Goal: Information Seeking & Learning: Learn about a topic

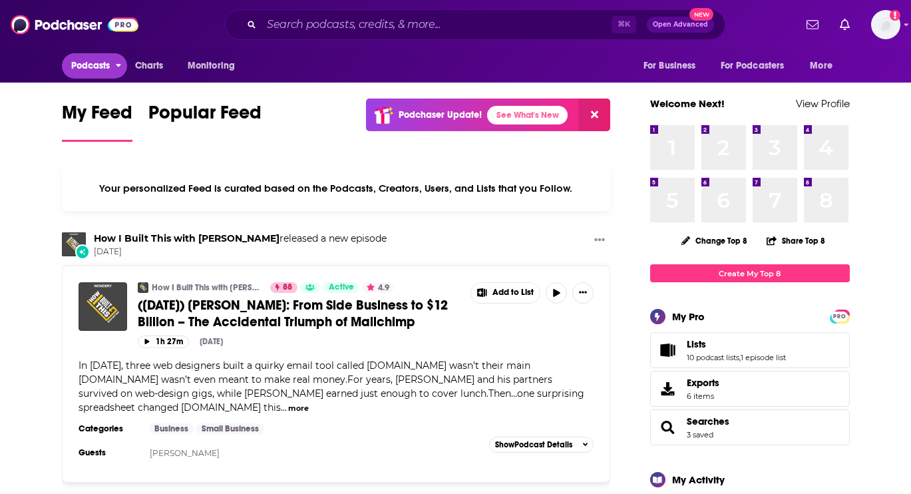
click at [73, 71] on span "Podcasts" at bounding box center [90, 66] width 39 height 19
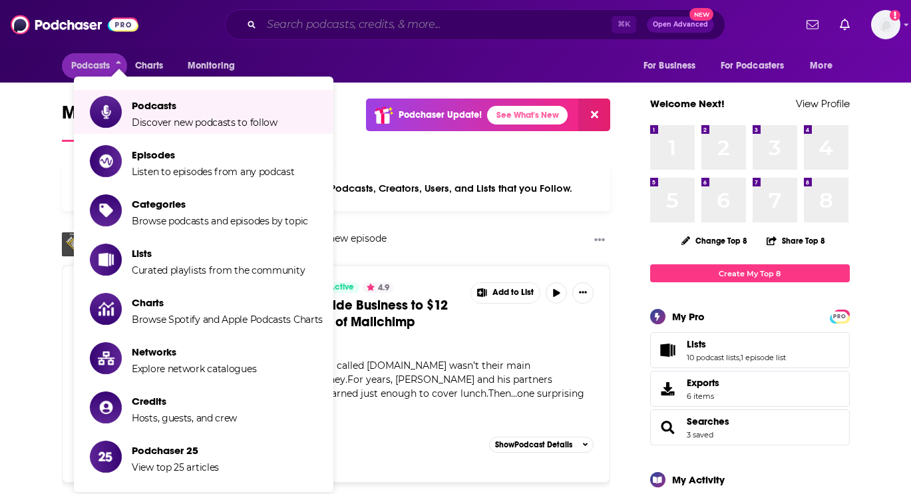
click at [338, 29] on input "Search podcasts, credits, & more..." at bounding box center [437, 24] width 350 height 21
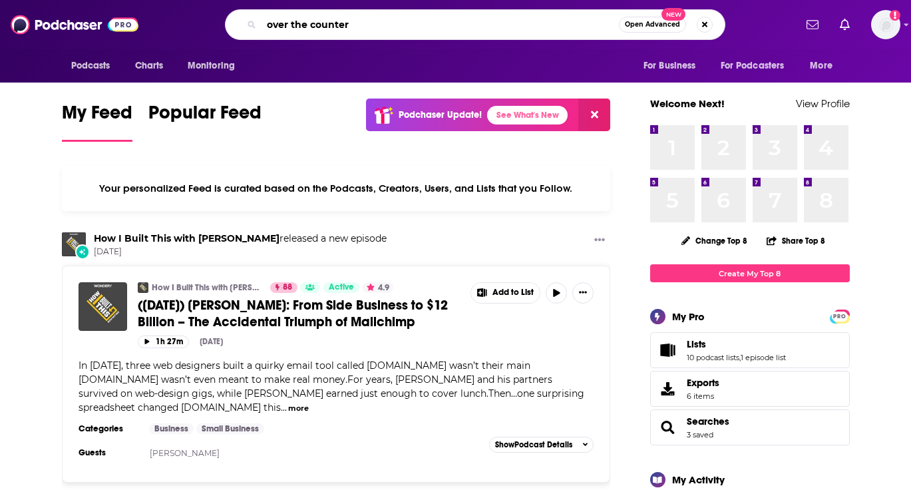
type input "over the counter"
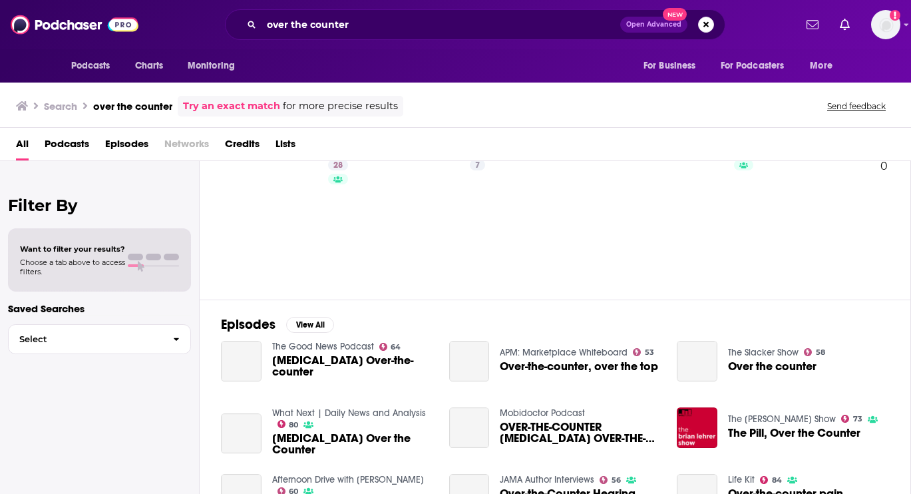
scroll to position [50, 0]
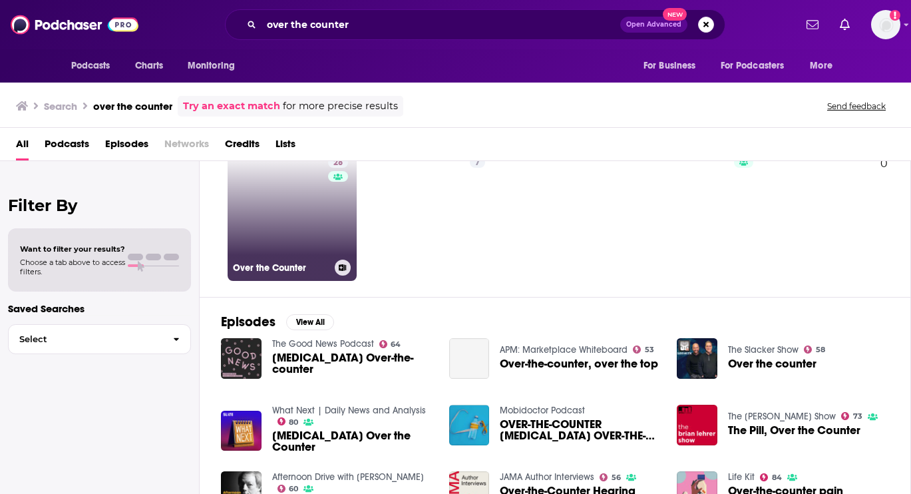
click at [278, 209] on link "28 Over the Counter" at bounding box center [292, 216] width 129 height 129
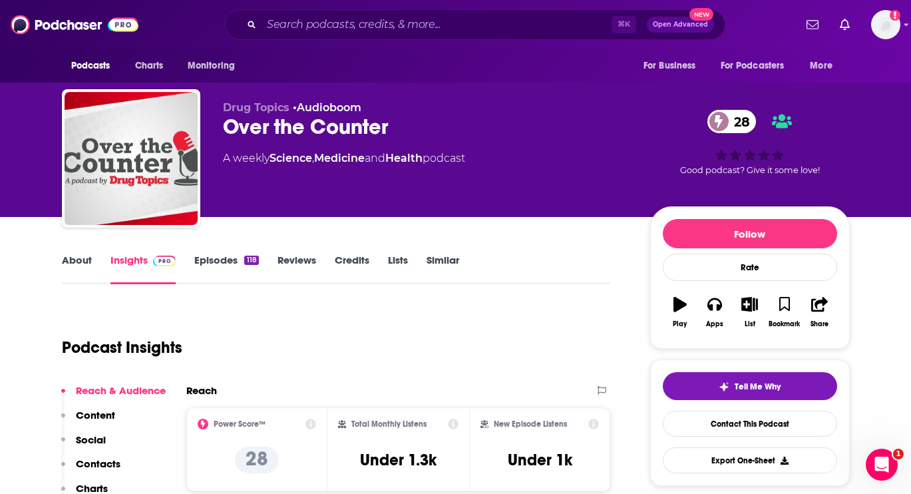
click at [80, 266] on link "About" at bounding box center [77, 269] width 30 height 31
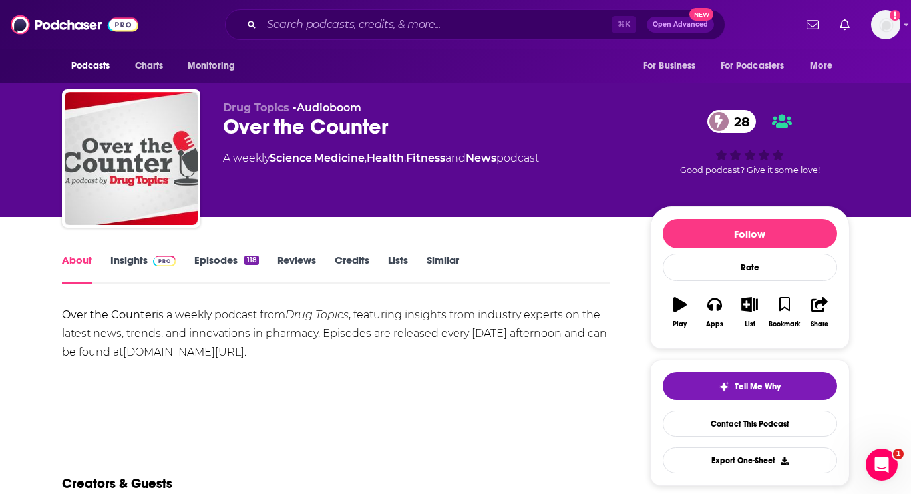
click at [220, 270] on link "Episodes 118" at bounding box center [226, 269] width 64 height 31
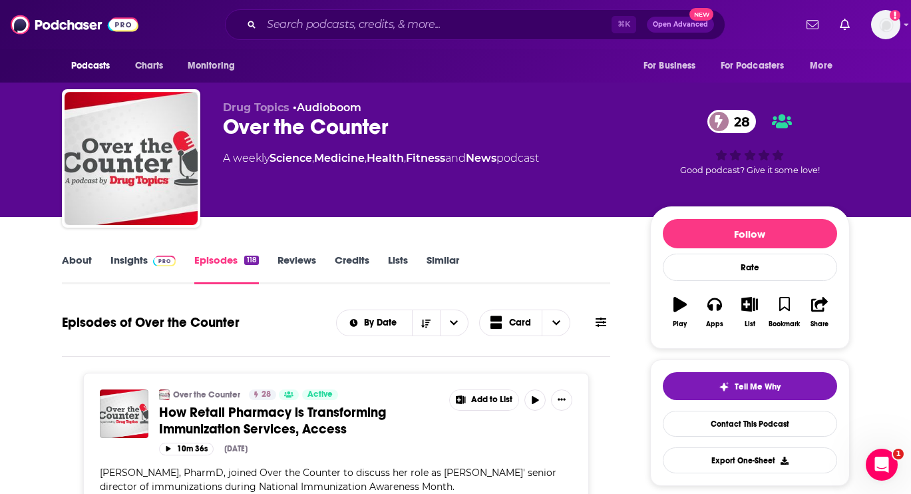
click at [900, 60] on nav "Podcasts Charts Monitoring For Business For Podcasters More" at bounding box center [455, 65] width 911 height 33
click at [891, 57] on nav "Podcasts Charts Monitoring For Business For Podcasters More" at bounding box center [455, 65] width 911 height 33
